Goal: Use online tool/utility: Utilize a website feature to perform a specific function

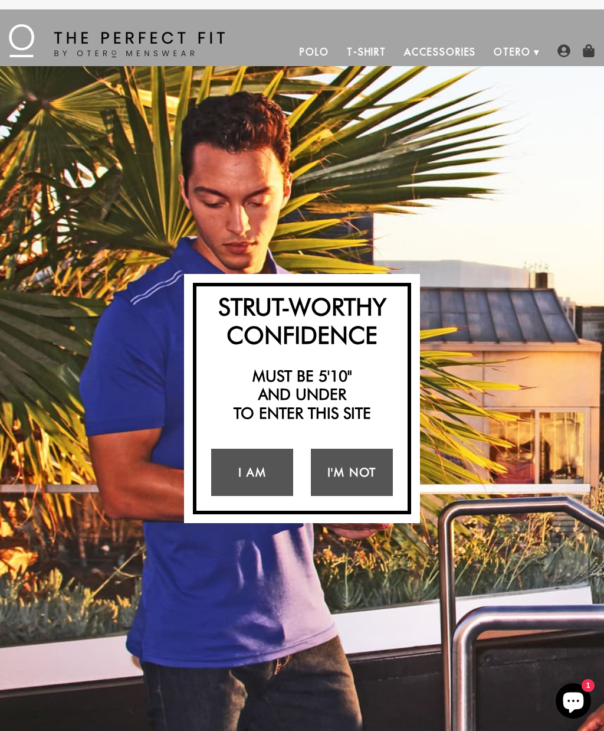
click at [277, 472] on link "I Am" at bounding box center [252, 472] width 82 height 47
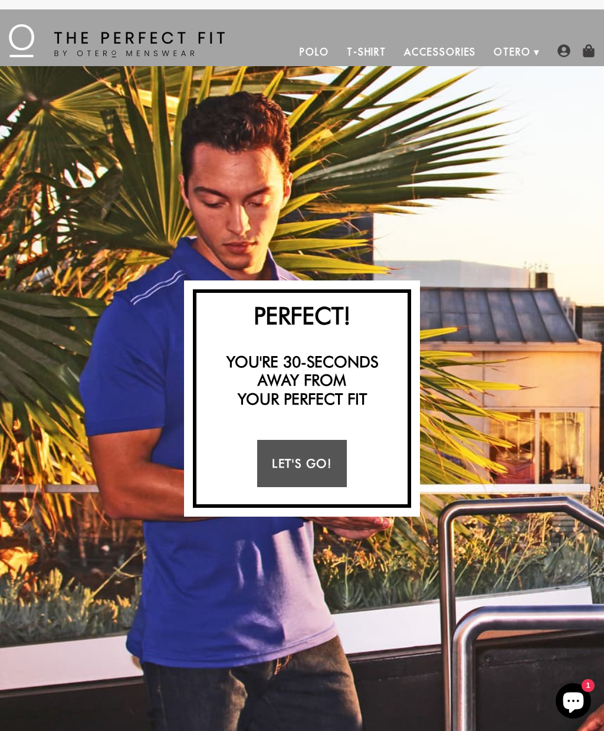
click at [319, 479] on link "Let's Go!" at bounding box center [301, 463] width 89 height 47
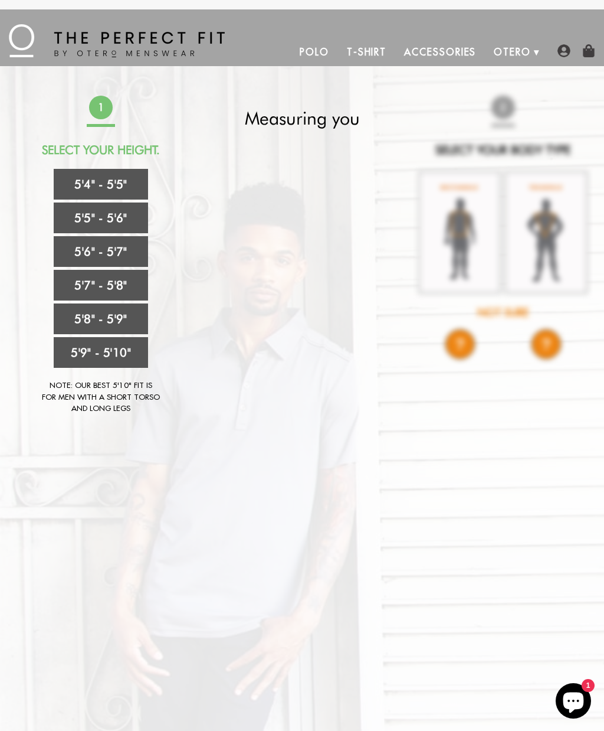
click at [125, 211] on link "5'5" - 5'6"" at bounding box center [101, 217] width 94 height 31
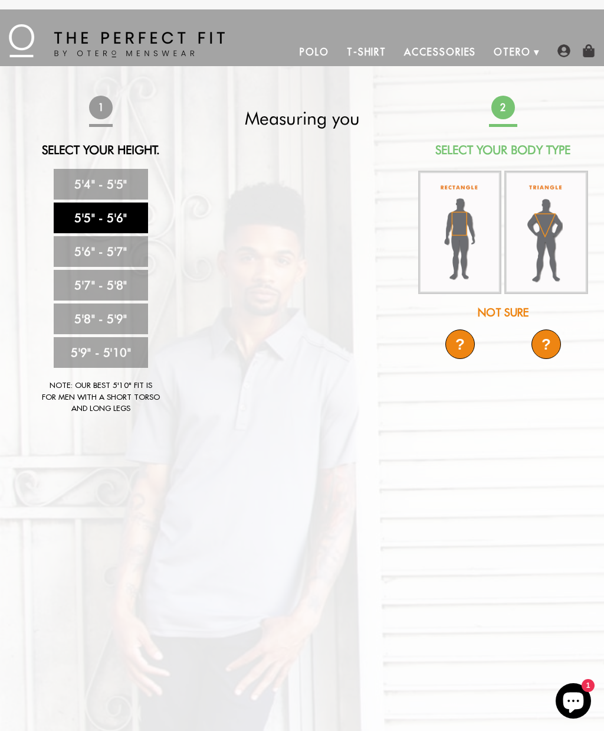
click at [468, 257] on img at bounding box center [460, 233] width 83 height 124
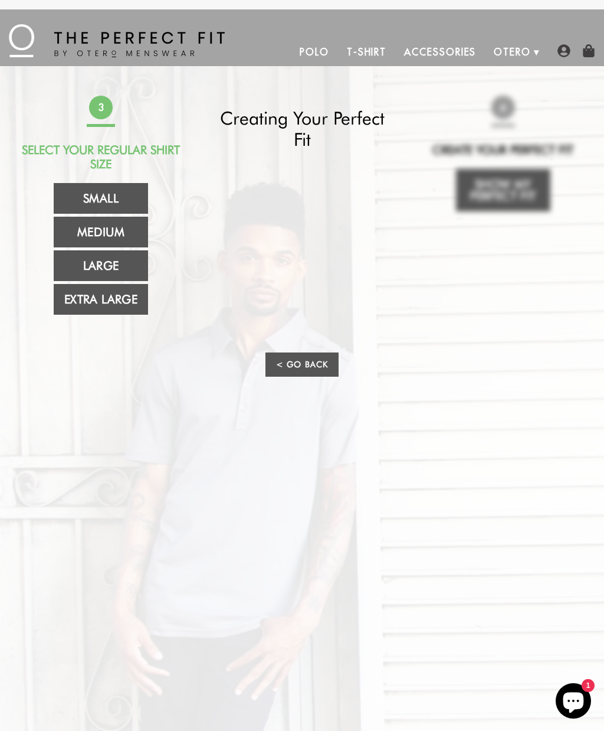
click at [138, 228] on link "Medium" at bounding box center [101, 232] width 94 height 31
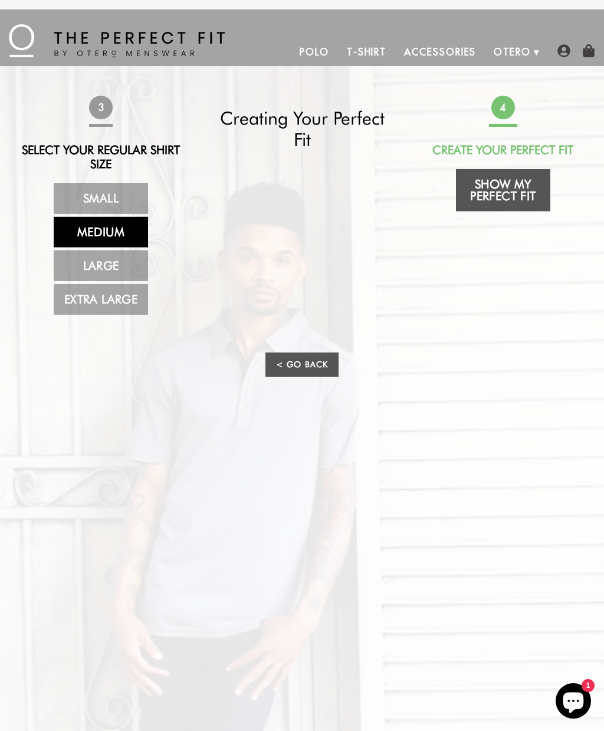
click at [517, 192] on link "Show My Perfect Fit" at bounding box center [503, 190] width 94 height 43
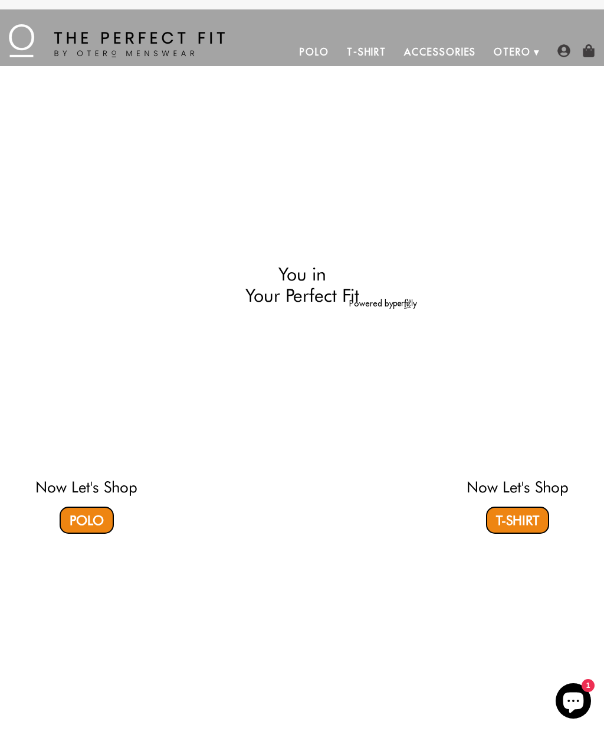
select select "55-56"
select select "M"
